Goal: Information Seeking & Learning: Learn about a topic

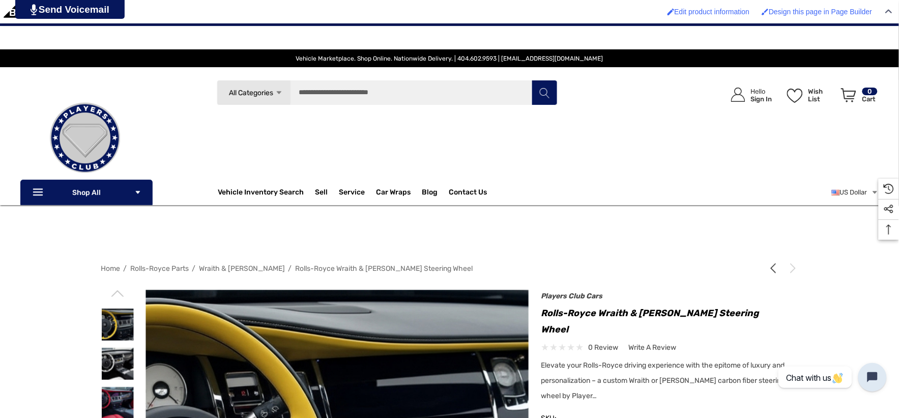
click at [220, 263] on li "Wraith & [PERSON_NAME]" at bounding box center [237, 268] width 96 height 18
click at [220, 264] on span "Wraith & [PERSON_NAME]" at bounding box center [242, 268] width 86 height 9
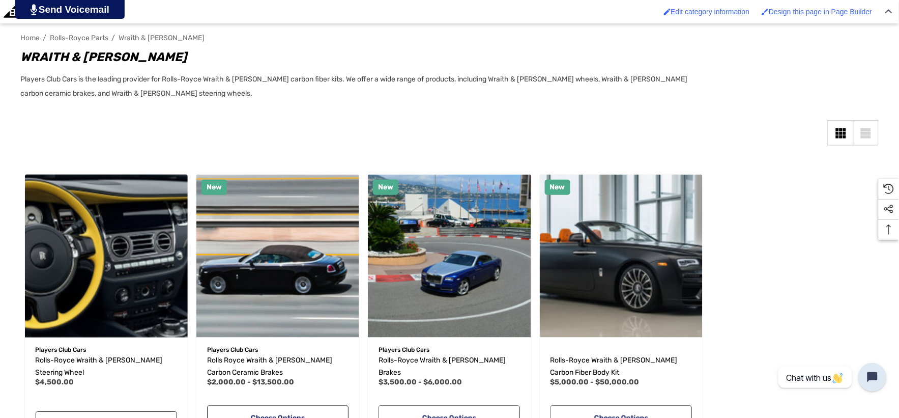
scroll to position [226, 0]
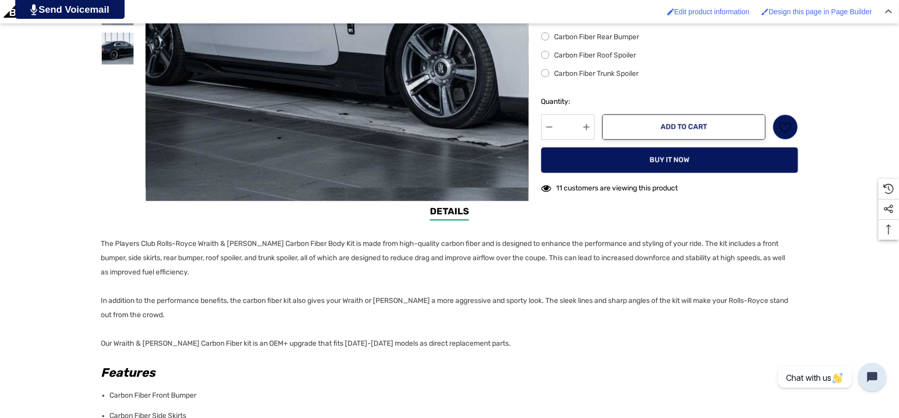
scroll to position [678, 0]
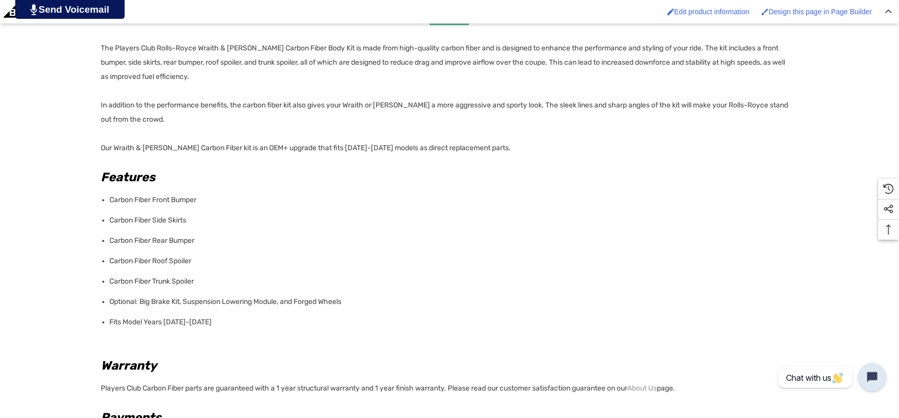
click at [216, 312] on li "Fits Model Years [DATE]-[DATE]" at bounding box center [451, 322] width 682 height 20
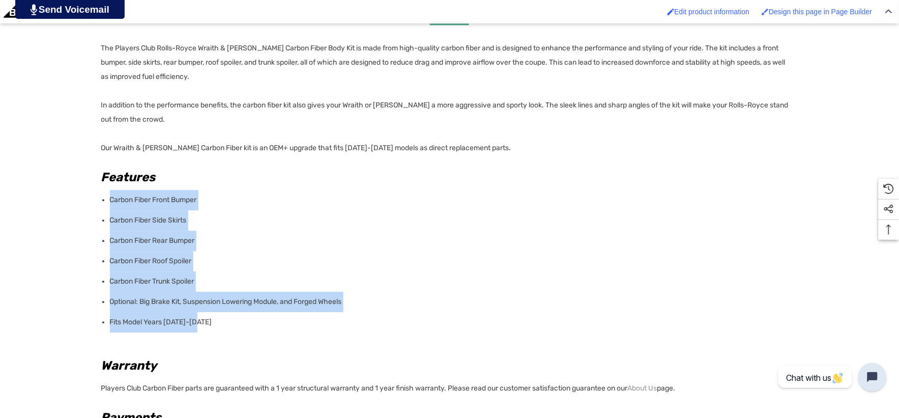
click at [110, 190] on li "Carbon Fiber Front Bumper" at bounding box center [451, 200] width 682 height 20
copy ul "Carbon Fiber Front Bumper Carbon Fiber Side Skirts Carbon Fiber Rear Bumper Car…"
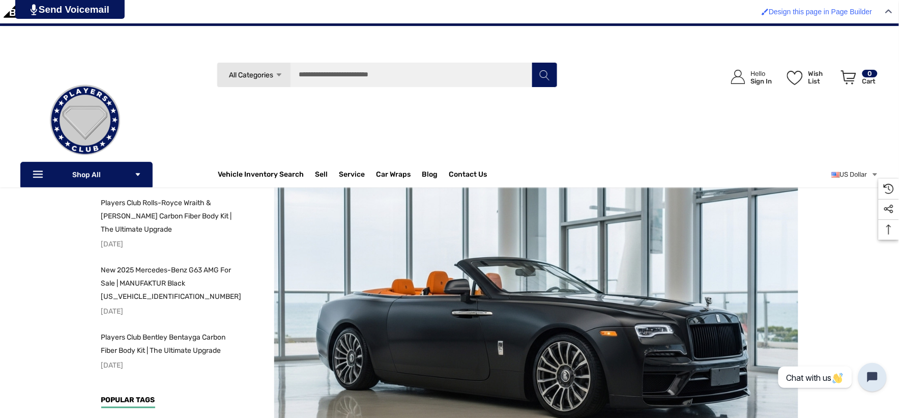
scroll to position [395, 0]
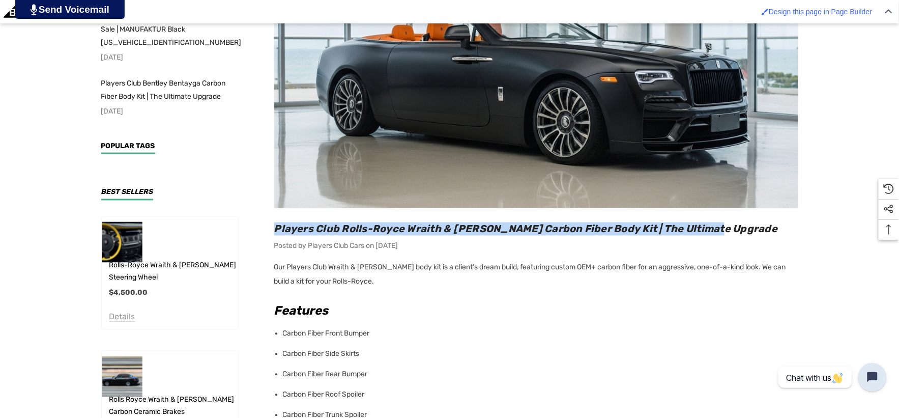
click at [732, 229] on h2 "Players Club Rolls-Royce Wraith & [PERSON_NAME] Carbon Fiber Body Kit | The Ult…" at bounding box center [536, 228] width 524 height 13
copy span "Players Club Rolls-Royce Wraith & [PERSON_NAME] Carbon Fiber Body Kit | The Ult…"
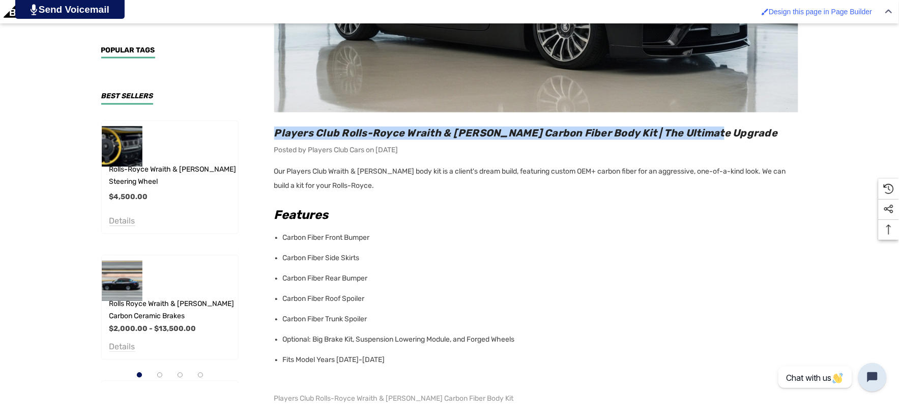
scroll to position [509, 0]
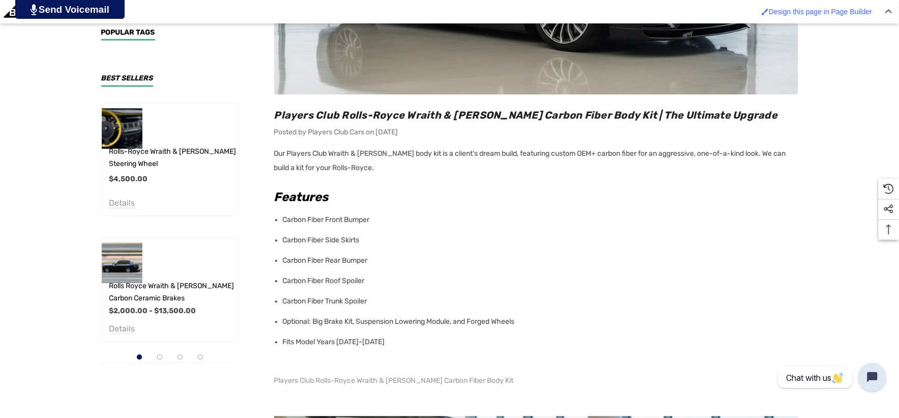
click at [384, 338] on li "Fits Model Years 2013-2023" at bounding box center [540, 342] width 515 height 20
click at [382, 339] on li "Fits Model Years 2013-2023" at bounding box center [540, 342] width 515 height 20
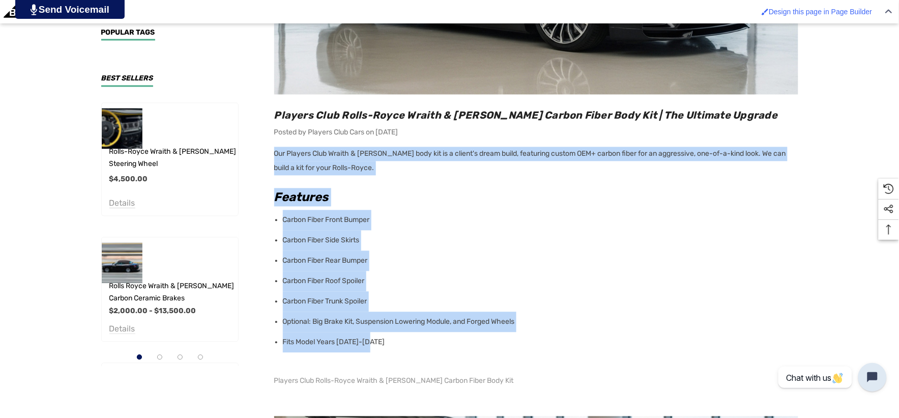
click at [274, 153] on p "Our Players Club Wraith & Dawn body kit is a client's dream build, featuring cu…" at bounding box center [536, 161] width 524 height 28
copy div "Our Players Club Wraith & Dawn body kit is a client's dream build, featuring cu…"
click at [482, 199] on h2 "Features" at bounding box center [536, 197] width 524 height 18
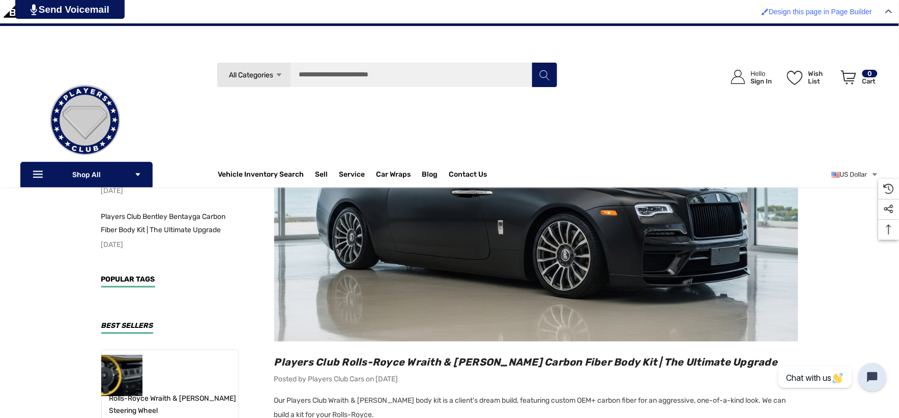
scroll to position [113, 0]
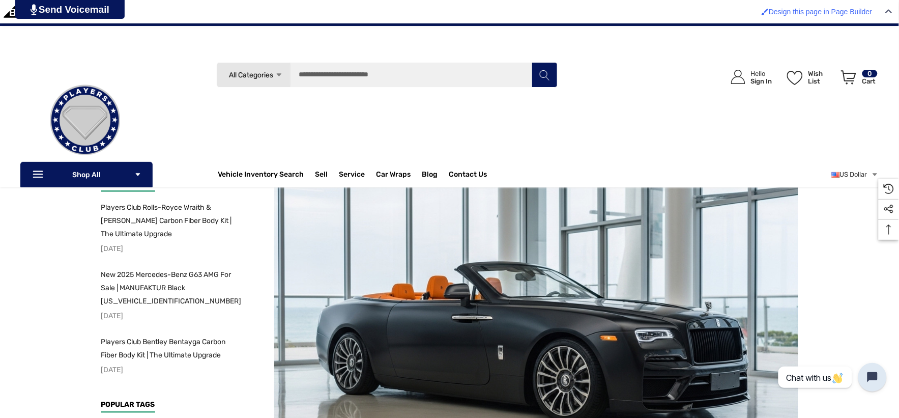
click at [97, 125] on img at bounding box center [85, 120] width 102 height 102
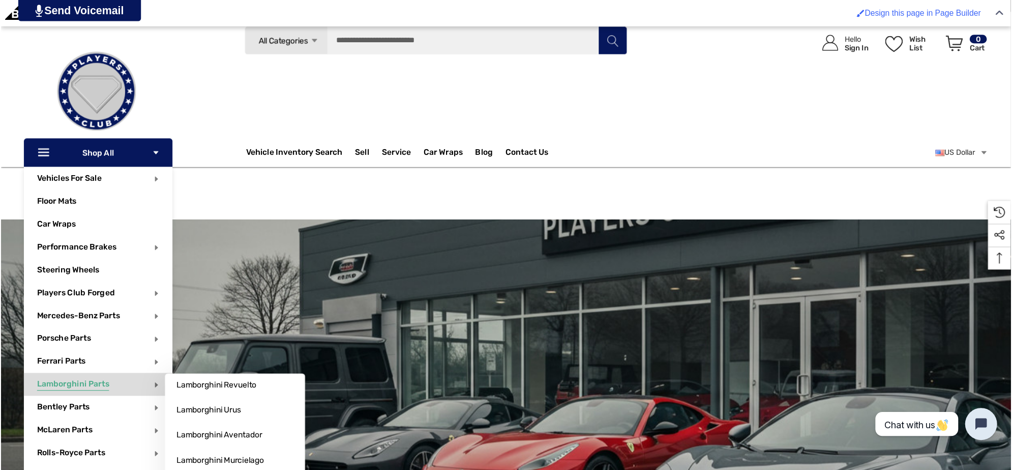
scroll to position [56, 0]
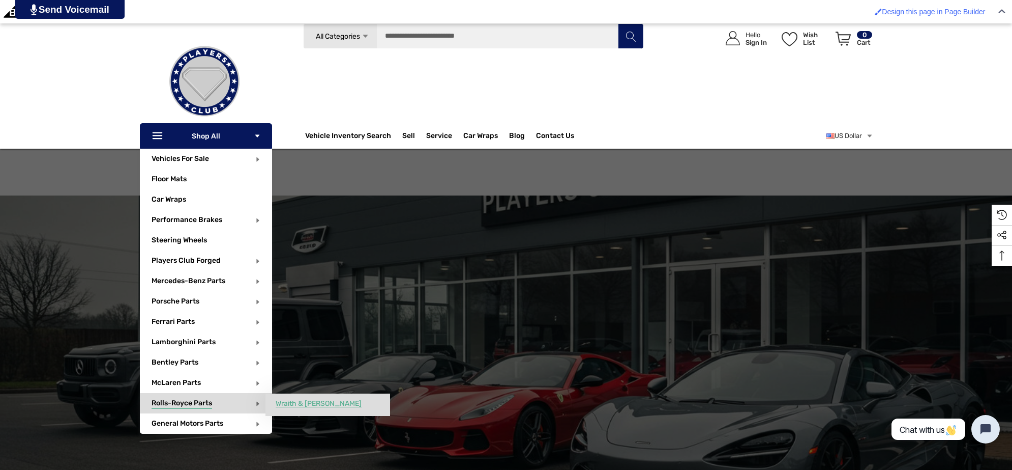
click at [328, 402] on span "Wraith & [PERSON_NAME]" at bounding box center [319, 403] width 86 height 9
